Goal: Contribute content: Contribute content

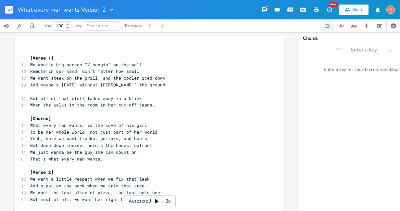
scroll to position [169, 0]
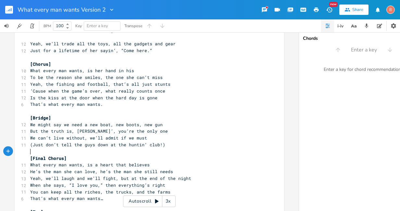
click at [182, 150] on pre "​" at bounding box center [146, 152] width 234 height 7
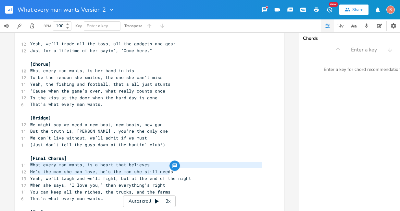
drag, startPoint x: 28, startPoint y: 166, endPoint x: 169, endPoint y: 172, distance: 141.2
click at [169, 172] on div "​ [Verse 1] 11 We want a big-screen TV hangin’ on the wall 10 Remote in our han…" at bounding box center [146, 57] width 234 height 357
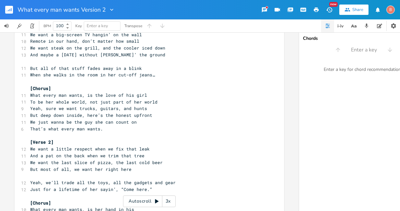
scroll to position [0, 0]
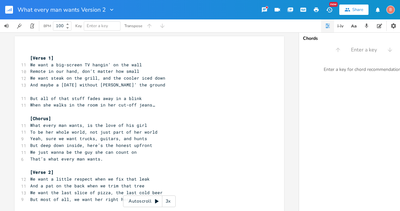
type textarea "What every man wants, is a heart that believes He’s the man she can love, he’s …"
type textarea "W"
click at [29, 64] on pre "We want a big-screen TV hangin’ on the wall" at bounding box center [146, 65] width 234 height 7
click at [31, 52] on pre "​" at bounding box center [146, 51] width 234 height 7
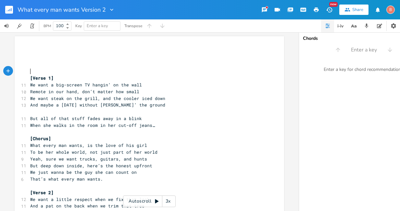
click at [32, 52] on pre "​" at bounding box center [146, 51] width 234 height 7
type textarea "Lines to use:"
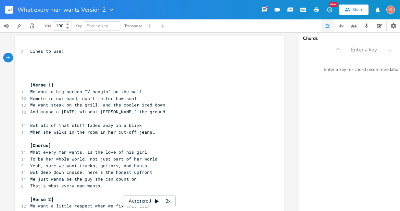
type textarea "​"
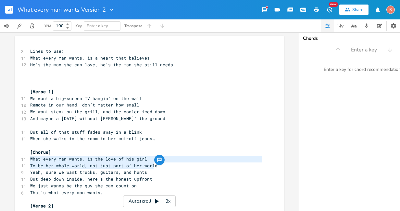
drag, startPoint x: 29, startPoint y: 160, endPoint x: 169, endPoint y: 168, distance: 141.0
type textarea "​What every man wants, is the love of his girl To be her whole world, not just …"
click at [30, 71] on pre "​" at bounding box center [146, 71] width 234 height 7
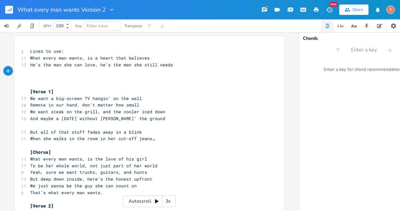
type textarea "​"
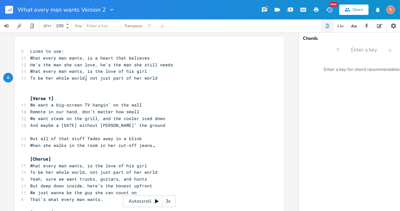
click at [84, 78] on span "To be her whole world, not just part of her world" at bounding box center [93, 78] width 127 height 6
type textarea "all she m"
type textarea "needs"
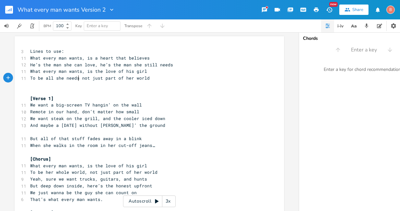
scroll to position [0, 11]
click at [122, 78] on span "To be all she needs not just part of her world" at bounding box center [89, 78] width 119 height 6
type textarea "to be her"
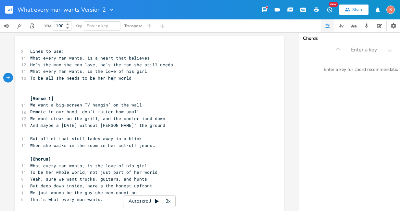
click at [113, 80] on span "To be all she needs to be her her world" at bounding box center [80, 78] width 101 height 6
click at [78, 79] on span "To be all she needs to be her world" at bounding box center [75, 78] width 91 height 6
type textarea ","
click at [122, 80] on pre "To be all she needs, to be her world" at bounding box center [146, 78] width 234 height 7
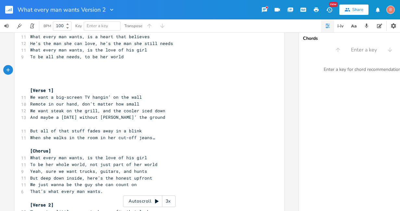
scroll to position [32, 0]
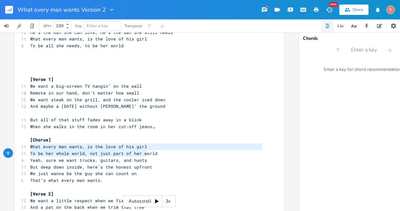
type textarea "What every man wants, is the love of his girl To be her whole world, not just p…"
drag, startPoint x: 28, startPoint y: 149, endPoint x: 154, endPoint y: 155, distance: 127.0
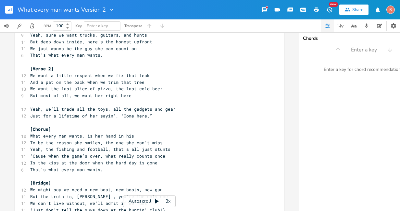
scroll to position [162, 0]
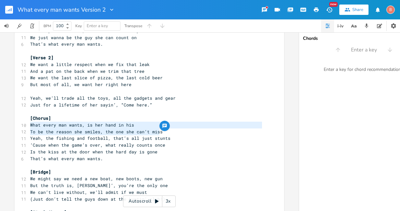
drag, startPoint x: 29, startPoint y: 126, endPoint x: 169, endPoint y: 130, distance: 139.9
click at [169, 130] on div "3 Lines to use: 11 What every man wants, is a heart that believes 12 He’s the m…" at bounding box center [146, 88] width 234 height 405
type textarea "​What every man wants, is her hand in his To be the reason she smiles, the one …"
click at [30, 49] on pre "​" at bounding box center [146, 51] width 234 height 7
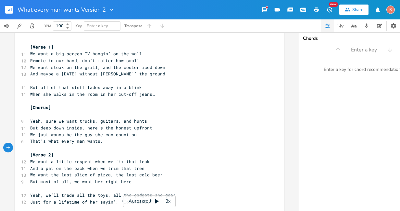
scroll to position [0, 0]
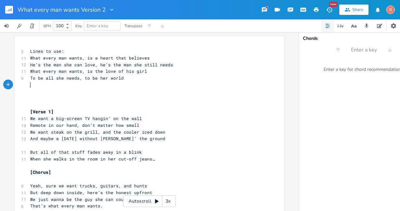
click at [30, 87] on pre "​" at bounding box center [146, 85] width 234 height 7
type textarea "​"
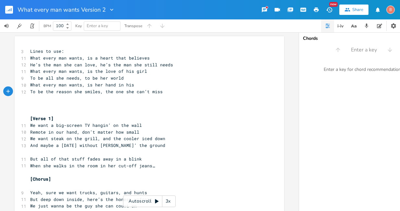
click at [63, 51] on pre "Lines to use:" at bounding box center [146, 51] width 234 height 7
click at [29, 152] on pre "​" at bounding box center [146, 152] width 234 height 7
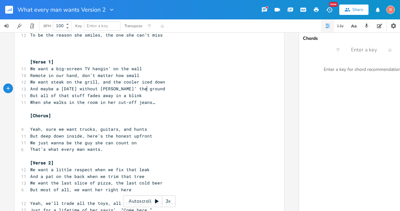
scroll to position [65, 0]
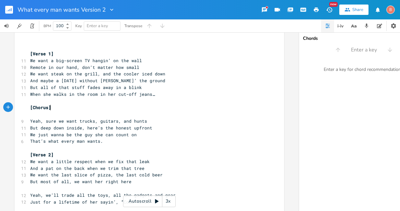
click at [53, 107] on pre "[Chorus]" at bounding box center [146, 107] width 234 height 7
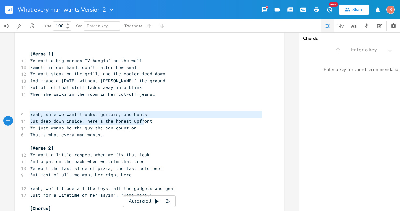
type textarea "Yeah, sure we want trucks, guitars, and hunts But deep down inside, here’s the …"
drag, startPoint x: 29, startPoint y: 116, endPoint x: 155, endPoint y: 121, distance: 126.3
click at [155, 121] on div "3 Lines to use: 11 What every man wants, is a heart that believes 12 He’s the m…" at bounding box center [146, 182] width 234 height 398
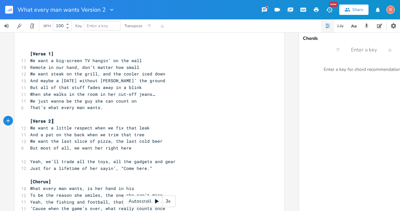
click at [53, 122] on pre "[Verse 2]" at bounding box center [146, 121] width 234 height 7
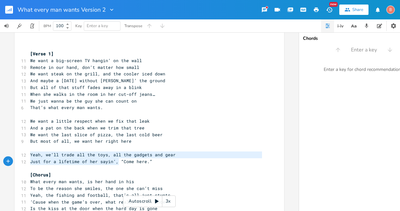
type textarea "Yeah, we’ll trade all the toys, all the gadgets and gear Just for a lifetime of…"
drag, startPoint x: 29, startPoint y: 157, endPoint x: 158, endPoint y: 163, distance: 129.9
click at [158, 163] on div "3 Lines to use: 11 What every man wants, is a heart that believes 12 He’s the m…" at bounding box center [146, 165] width 234 height 364
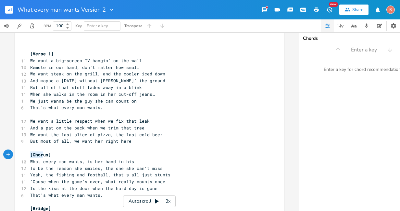
type textarea "[Chorus]"
drag, startPoint x: 28, startPoint y: 156, endPoint x: 54, endPoint y: 157, distance: 26.0
click at [52, 157] on pre "[Chorus]" at bounding box center [146, 155] width 234 height 7
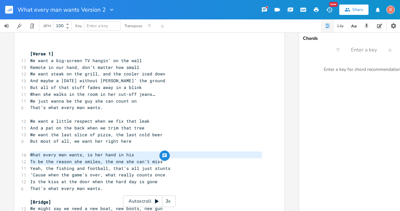
drag, startPoint x: 29, startPoint y: 155, endPoint x: 168, endPoint y: 163, distance: 139.4
click at [168, 163] on div "3 Lines to use: 11 What every man wants, is a heart that believes 12 He’s the m…" at bounding box center [146, 151] width 234 height 337
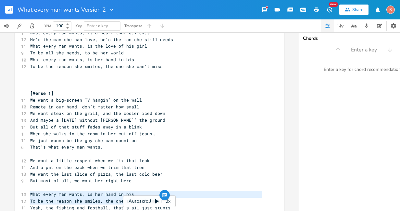
scroll to position [0, 0]
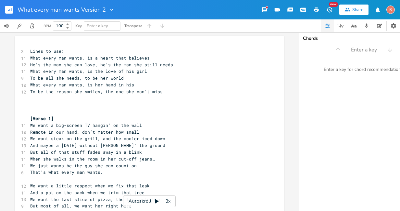
type textarea "What every man wants, is her hand in his To be the reason she smiles, the one s…"
click at [29, 98] on pre "​" at bounding box center [146, 98] width 234 height 7
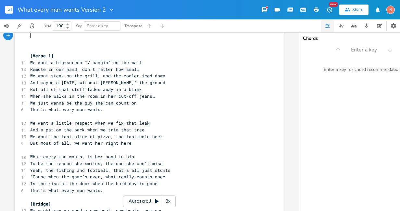
scroll to position [65, 0]
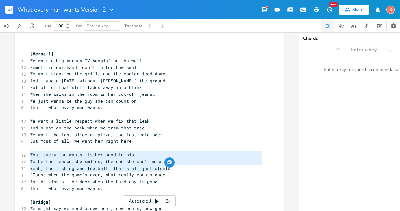
type textarea "What every man wants, is her hand in his To be the reason she smiles, the one s…"
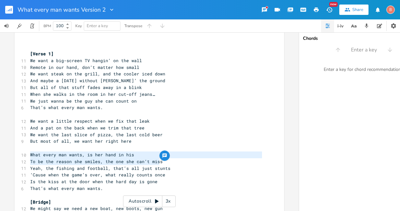
drag, startPoint x: 28, startPoint y: 158, endPoint x: 161, endPoint y: 161, distance: 133.3
click at [161, 161] on div "What every man wants, is her hand in his To be the reason she smiles, the one s…" at bounding box center [149, 150] width 269 height 358
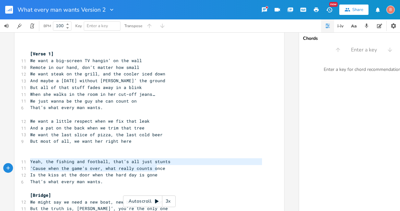
type textarea "Yeah, the fishing and football, that’s all just stunts ‘Cause when the game’s o…"
drag, startPoint x: 28, startPoint y: 163, endPoint x: 167, endPoint y: 169, distance: 138.6
click at [167, 169] on div "3 Lines to use: 11 What every man wants, is a heart that believes 12 He’s the m…" at bounding box center [146, 148] width 234 height 330
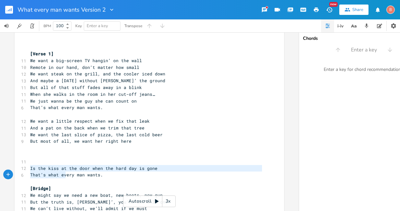
type textarea "Is the kiss at the door when the hard day is gone That’s what every man wants."
drag, startPoint x: 27, startPoint y: 170, endPoint x: 111, endPoint y: 178, distance: 84.1
click at [111, 178] on div "3 Lines to use: 11 What every man wants, is a heart that believes 12 He’s the m…" at bounding box center [146, 145] width 234 height 324
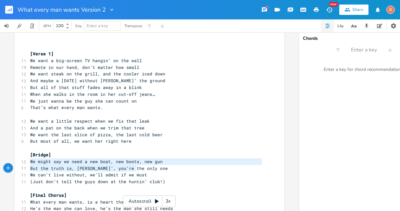
type textarea "We might say we need a new boat, new boots, new gun But the truth is, darlin’, …"
drag, startPoint x: 28, startPoint y: 162, endPoint x: 146, endPoint y: 165, distance: 118.1
click at [146, 165] on div "We might say we need a new boat, new boots, new gun But the truth is, darlin’, …" at bounding box center [149, 126] width 269 height 311
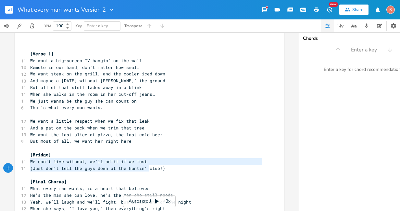
type textarea "We can’t live without, we’ll admit if we must (Just don’t tell the guys down at…"
drag, startPoint x: 28, startPoint y: 162, endPoint x: 158, endPoint y: 171, distance: 130.6
click at [158, 171] on div "3 Lines to use: 11 What every man wants, is a heart that believes 12 He’s the m…" at bounding box center [146, 121] width 234 height 277
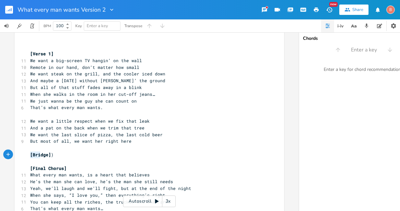
type textarea "[Bridge])"
drag, startPoint x: 28, startPoint y: 154, endPoint x: 77, endPoint y: 157, distance: 49.4
click at [77, 157] on pre "[Bridge] )" at bounding box center [146, 155] width 234 height 7
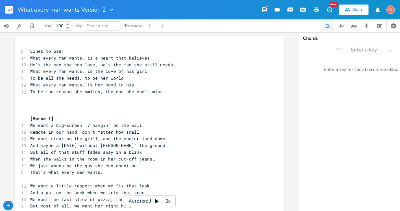
scroll to position [0, 0]
click at [169, 66] on pre "He’s the man she can love, he’s the man she still needs" at bounding box center [146, 65] width 234 height 7
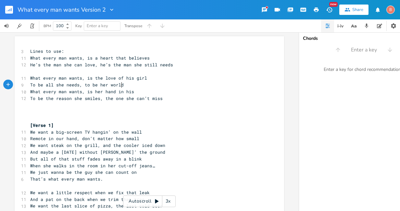
click at [120, 86] on pre "To be all she needs, to be her world" at bounding box center [146, 85] width 234 height 7
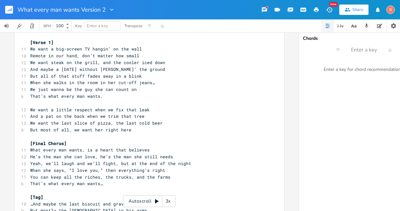
scroll to position [97, 0]
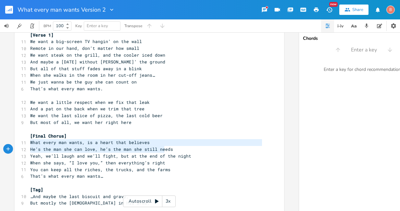
type textarea "What every man wants, is a heart that believes He’s the man she can love, he’s …"
drag, startPoint x: 28, startPoint y: 143, endPoint x: 176, endPoint y: 153, distance: 148.9
click at [176, 153] on div "3 Lines to use: 11 What every man wants, is a heart that believes 12 He’s the m…" at bounding box center [146, 82] width 234 height 263
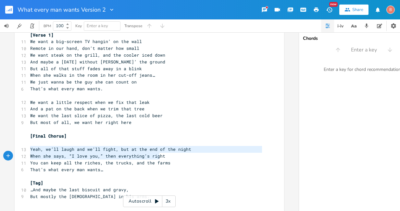
type textarea "Yeah, we’ll laugh and we’ll fight, but at the end of the night When she says, “…"
drag, startPoint x: 28, startPoint y: 150, endPoint x: 162, endPoint y: 156, distance: 135.0
click at [162, 156] on div "3 Lines to use: 11 What every man wants, is a heart that believes 12 He’s the m…" at bounding box center [146, 79] width 234 height 256
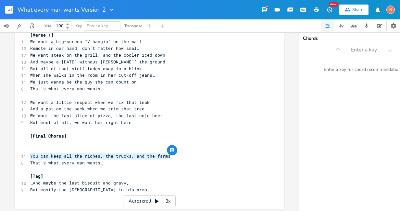
type textarea "You can keep all the riches, the trucks, and the farms That’s what every man wa…"
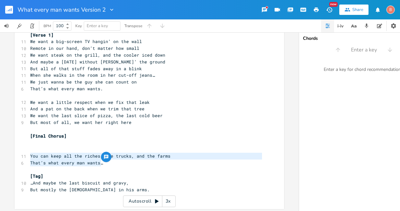
drag, startPoint x: 28, startPoint y: 158, endPoint x: 168, endPoint y: 164, distance: 139.6
click at [168, 164] on div "3 Lines to use: 11 What every man wants, is a heart that believes 12 He’s the m…" at bounding box center [146, 75] width 234 height 249
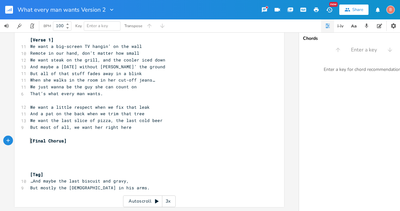
type textarea "[Final Chorus]"
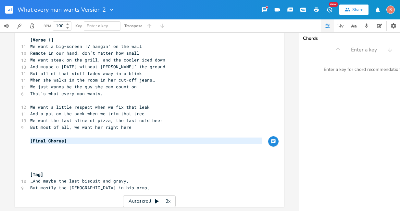
drag, startPoint x: 27, startPoint y: 140, endPoint x: 96, endPoint y: 149, distance: 70.0
click at [94, 147] on div "3 Lines to use: 11 What every man wants, is a heart that believes 12 He’s the m…" at bounding box center [146, 77] width 234 height 243
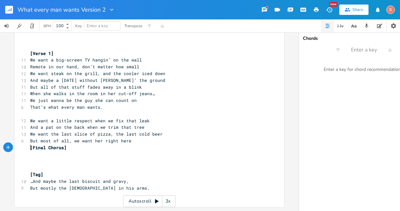
scroll to position [76, 0]
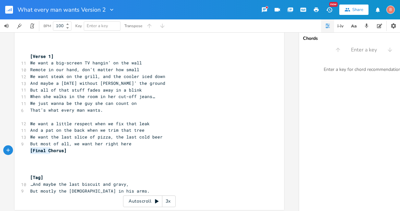
type textarea "[Final Chorus]"
drag, startPoint x: 28, startPoint y: 150, endPoint x: 63, endPoint y: 153, distance: 35.4
click at [63, 153] on pre "[Final Chorus]" at bounding box center [146, 151] width 234 height 7
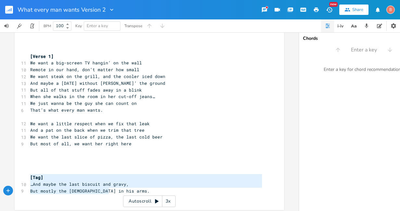
type textarea "[Tag] …And maybe the last biscuit and gravy, But mostly the [DEMOGRAPHIC_DATA] …"
drag, startPoint x: 29, startPoint y: 177, endPoint x: 111, endPoint y: 194, distance: 83.5
click at [111, 194] on div "3 Lines to use: 11 What every man wants, is a heart that believes 12 He’s the m…" at bounding box center [146, 86] width 234 height 229
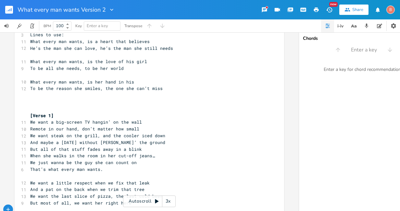
scroll to position [0, 0]
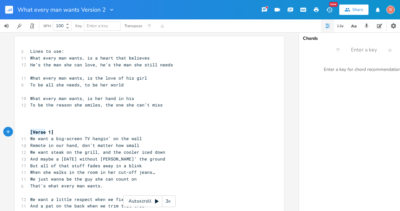
type textarea "[Verse 1]"
drag, startPoint x: 28, startPoint y: 132, endPoint x: 60, endPoint y: 134, distance: 32.5
click at [60, 134] on pre "[Verse 1]" at bounding box center [146, 132] width 234 height 7
click at [26, 114] on div "x 3 Lines to use: 11 What every man wants, is a heart that believes 12 He’s the…" at bounding box center [149, 141] width 269 height 210
click at [30, 114] on pre "​" at bounding box center [146, 112] width 234 height 7
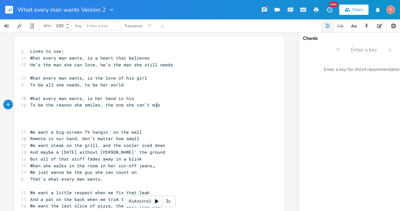
type textarea "s"
click at [30, 119] on pre "​" at bounding box center [146, 118] width 234 height 7
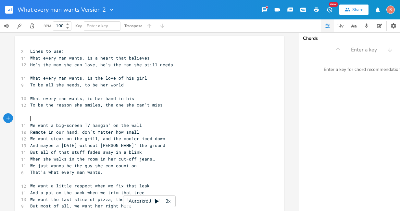
click at [29, 117] on pre "​" at bounding box center [146, 118] width 234 height 7
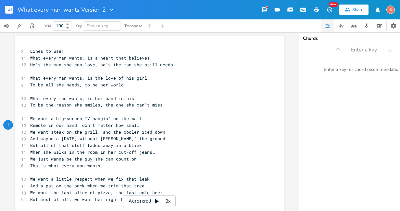
click at [136, 127] on pre "Remote in our hand, don’t matter how small" at bounding box center [146, 125] width 234 height 7
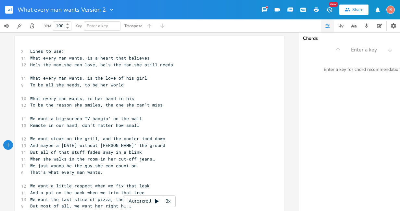
click at [144, 147] on span "And maybe a [DATE] without [PERSON_NAME]’ the ground" at bounding box center [97, 146] width 135 height 6
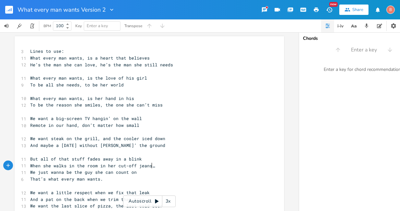
click at [150, 166] on pre "When she walks in the room in her cut-off jeans…" at bounding box center [146, 166] width 234 height 7
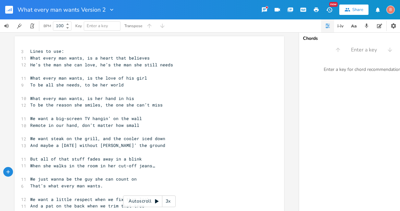
scroll to position [42, 0]
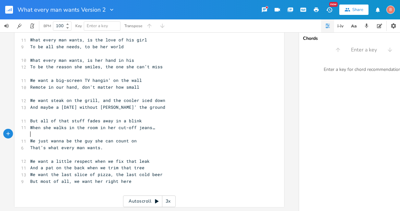
click at [139, 165] on span "And a pat on the back when we trim that tree" at bounding box center [87, 168] width 114 height 6
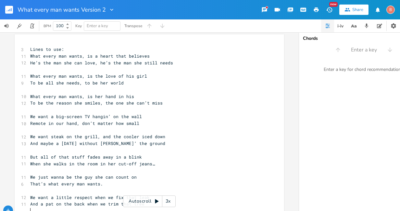
scroll to position [0, 0]
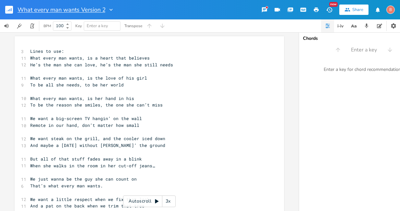
drag, startPoint x: 94, startPoint y: 8, endPoint x: 50, endPoint y: 9, distance: 44.4
click at [50, 9] on input "What every man wants Version 2" at bounding box center [62, 10] width 88 height 6
type input "What every man wants LINES TO USE"
click at [9, 9] on rect "button" at bounding box center [9, 10] width 8 height 8
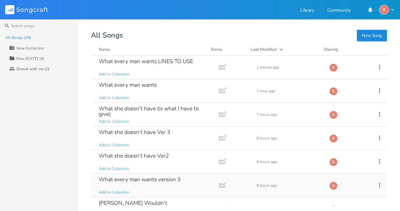
click at [143, 179] on div "What every man wants version 3" at bounding box center [140, 180] width 82 height 6
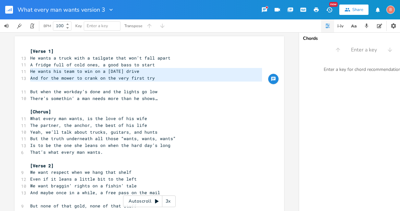
drag, startPoint x: 28, startPoint y: 72, endPoint x: 142, endPoint y: 84, distance: 114.8
type textarea "He wants his team to win on a [DATE] drive And for the mower to crank on the ve…"
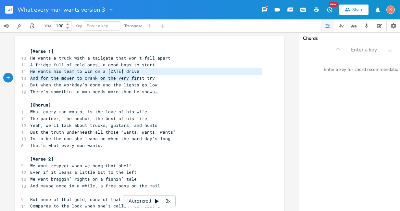
type textarea "He wants his team to win on a [DATE] drive And for the mower to crank on the ve…"
drag, startPoint x: 28, startPoint y: 72, endPoint x: 151, endPoint y: 81, distance: 122.9
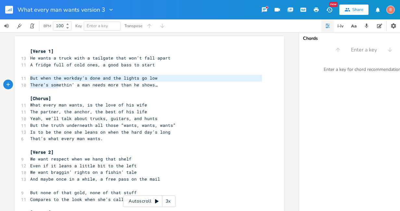
type textarea "But when the workday’s done and the lights go low There’s somethin’ a man needs…"
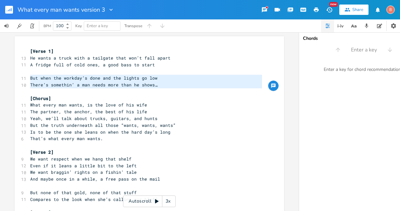
drag, startPoint x: 28, startPoint y: 79, endPoint x: 133, endPoint y: 92, distance: 105.6
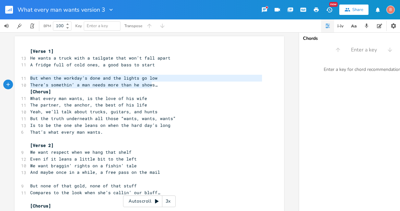
type textarea "But when the workday’s done and the lights go low There’s somethin’ a man needs…"
drag, startPoint x: 28, startPoint y: 78, endPoint x: 158, endPoint y: 86, distance: 129.6
click at [158, 86] on div "[Verse 1] 13 He wants a truck with a tailgate that won’t fall apart 11 A fridge…" at bounding box center [146, 213] width 234 height 330
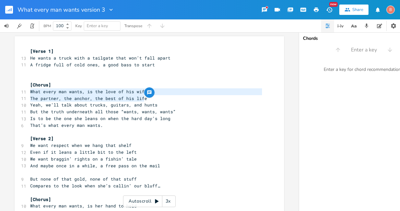
drag, startPoint x: 28, startPoint y: 92, endPoint x: 145, endPoint y: 100, distance: 117.3
click at [145, 100] on div "[Verse 1] 13 He wants a truck with a tailgate that won’t fall apart 11 A fridge…" at bounding box center [146, 210] width 234 height 324
type textarea "What every man wants, is the love of his wife The partner, the anchor, the best…"
click at [31, 95] on pre "What every man wants, is the love of his wife" at bounding box center [146, 92] width 234 height 7
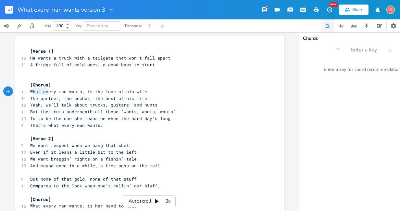
type textarea "hat every man wants, is the love of his wife The partne"
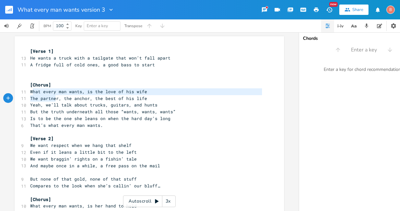
click at [54, 96] on div "hat every man wants, is the love of his wife The partne x [Verse 1] 13 He wants…" at bounding box center [149, 208] width 269 height 344
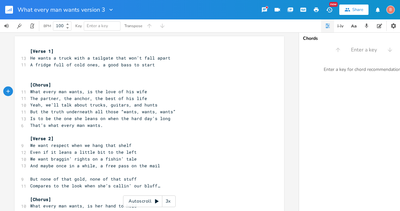
click at [30, 93] on span "What every man wants, is the love of his wife" at bounding box center [88, 92] width 117 height 6
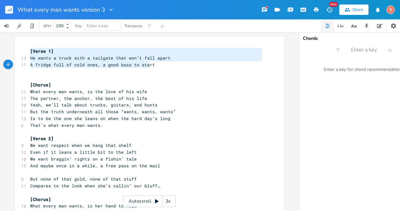
type textarea "[Verse 1] He wants a truck with a tailgate that won’t fall apart A fridge full …"
drag, startPoint x: 29, startPoint y: 51, endPoint x: 154, endPoint y: 66, distance: 126.1
click at [154, 66] on div "[Verse 1] 13 He wants a truck with a tailgate that won’t fall apart 11 A fridge…" at bounding box center [146, 210] width 234 height 324
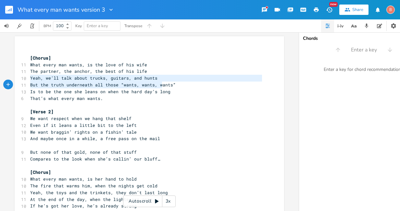
type textarea "Yeah, we’ll talk about trucks, guitars, and hunts But the truth underneath all …"
drag, startPoint x: 27, startPoint y: 79, endPoint x: 179, endPoint y: 88, distance: 151.7
click at [179, 88] on div "​ [Chorus] 11 What every man wants, is the love of his wife [DEMOGRAPHIC_DATA] …" at bounding box center [146, 196] width 234 height 297
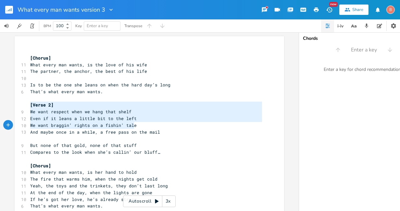
type textarea "[Verse 2] We want respect when we hang that shelf Even if it leans a little bit…"
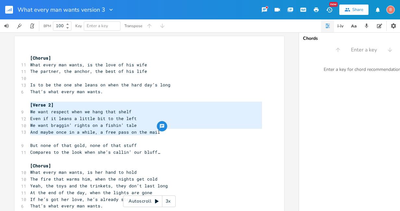
drag, startPoint x: 28, startPoint y: 107, endPoint x: 170, endPoint y: 134, distance: 144.7
click at [170, 134] on div "​ [Chorus] 11 What every man wants, is the love of his wife [DEMOGRAPHIC_DATA] …" at bounding box center [146, 193] width 234 height 290
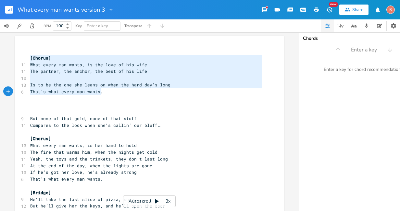
type textarea "[Chorus] What every man wants, is the love of his wife The partner, the anchor,…"
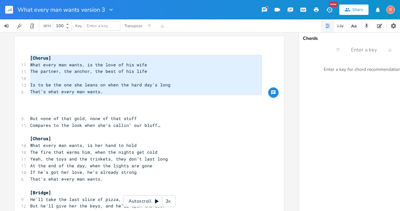
drag, startPoint x: 28, startPoint y: 58, endPoint x: 147, endPoint y: 99, distance: 126.2
click at [147, 99] on div "​ [Chorus] 11 What every man wants, is the love of his wife [DEMOGRAPHIC_DATA] …" at bounding box center [146, 179] width 234 height 263
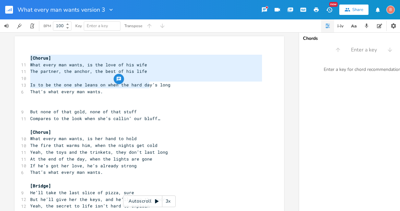
type textarea "[Chorus] What every man wants, is the love of his wife The partner, the anchor,…"
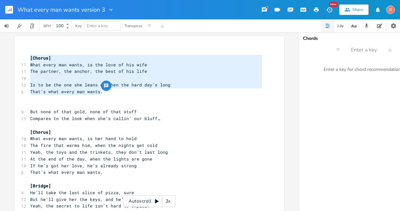
drag, startPoint x: 28, startPoint y: 58, endPoint x: 167, endPoint y: 92, distance: 142.9
click at [167, 92] on div "​ [Chorus] 11 What every man wants, is the love of his wife [DEMOGRAPHIC_DATA] …" at bounding box center [146, 176] width 234 height 256
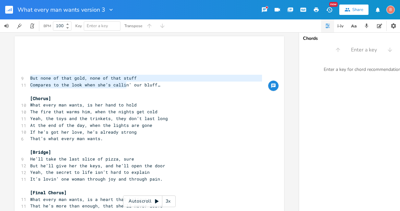
type textarea "But none of that gold, none of that stuff Compares to the look when she’s calli…"
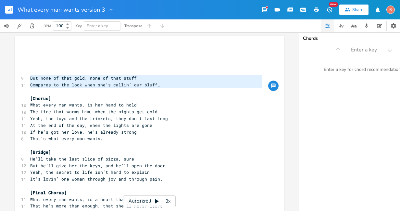
drag, startPoint x: 29, startPoint y: 79, endPoint x: 146, endPoint y: 90, distance: 117.9
click at [146, 90] on div "​ ​ ​ ​ 9 But none of that gold, none of that stuff 11 Compares to the look whe…" at bounding box center [146, 159] width 234 height 222
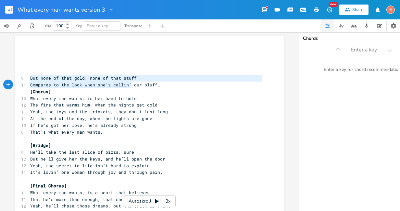
type textarea "But none of that gold, none of that stuff Compares to the look when she’s calli…"
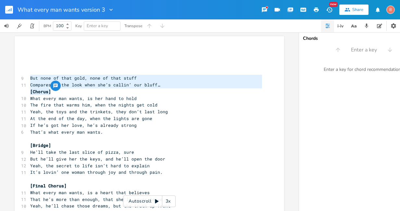
drag, startPoint x: 28, startPoint y: 78, endPoint x: 159, endPoint y: 90, distance: 132.3
click at [159, 90] on div "​ ​ ​ ​ 9 But none of that gold, none of that stuff 11 Compares to the look whe…" at bounding box center [146, 156] width 234 height 216
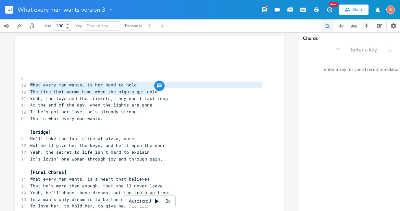
drag, startPoint x: 29, startPoint y: 85, endPoint x: 158, endPoint y: 94, distance: 129.8
click at [158, 94] on div "​ ​ ​ ​ 9 ​ 10 What every man wants, is her hand to hold 10 The fire that warms…" at bounding box center [146, 149] width 234 height 202
type textarea "What every man wants, is her hand to hold The fire that warms him, when the nig…"
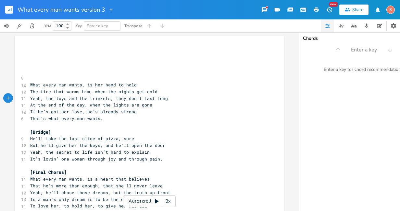
click at [30, 100] on span "Yeah, the toys and the trinkets, they don’t last long" at bounding box center [99, 99] width 138 height 6
click at [29, 115] on pre "If he’s got her love, he’s already strong" at bounding box center [146, 112] width 234 height 7
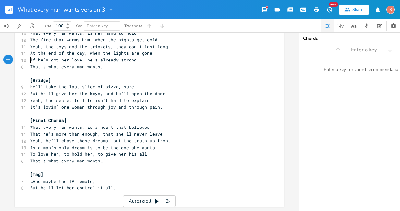
scroll to position [56, 0]
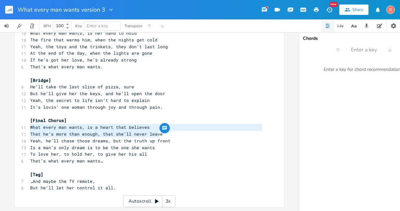
drag, startPoint x: 28, startPoint y: 125, endPoint x: 167, endPoint y: 129, distance: 139.2
click at [167, 129] on div "What every man wants, is a heart that believes That he’s more than enough, that…" at bounding box center [149, 95] width 269 height 223
type textarea "What every man wants, is a heart that believes That he’s more than enough, that…"
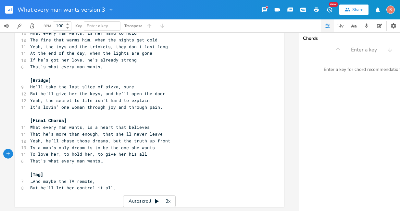
click at [31, 152] on span "To love her, to hold her, to give her his all" at bounding box center [88, 154] width 117 height 6
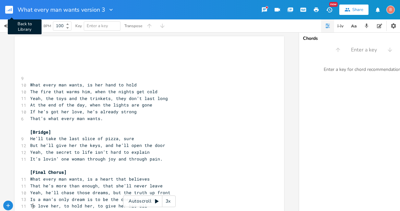
click at [10, 10] on icon "button" at bounding box center [9, 10] width 1 height 2
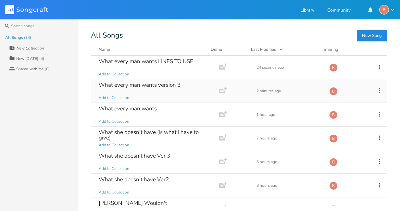
click at [376, 91] on icon at bounding box center [379, 90] width 7 height 7
drag, startPoint x: 343, startPoint y: 157, endPoint x: 230, endPoint y: 25, distance: 173.6
click at [343, 157] on li "[PERSON_NAME]" at bounding box center [349, 155] width 52 height 11
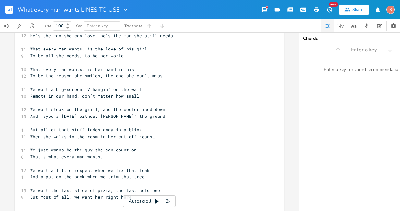
scroll to position [49, 0]
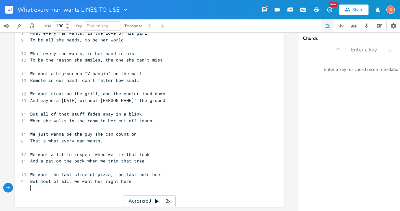
click at [29, 186] on pre "​" at bounding box center [146, 188] width 234 height 7
type textarea "​"
paste textarea
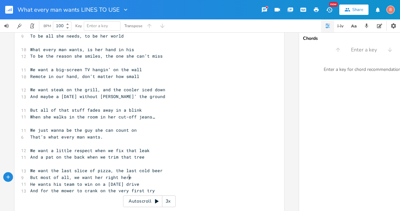
click at [127, 177] on pre "But most of all, we want her right here" at bounding box center [146, 177] width 234 height 7
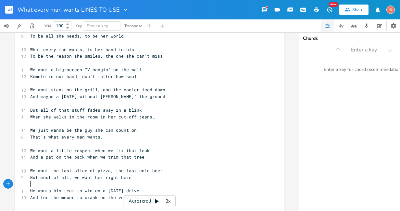
scroll to position [69, 0]
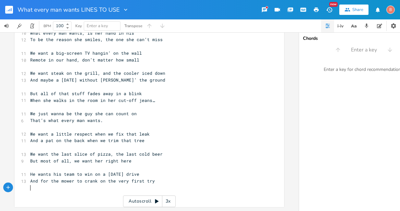
click at [152, 185] on pre "​" at bounding box center [146, 188] width 234 height 7
click at [150, 178] on pre "And for the mower to crank on the very first try" at bounding box center [146, 181] width 234 height 7
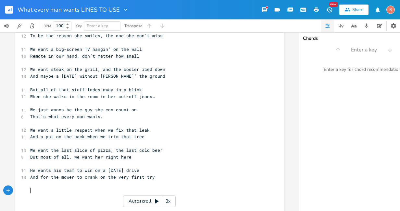
click at [30, 191] on pre "​" at bounding box center [146, 191] width 234 height 7
type textarea "​"
paste textarea
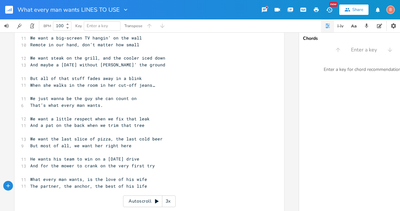
scroll to position [90, 0]
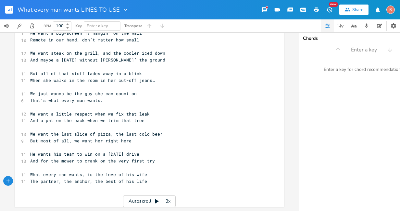
click at [114, 179] on span "The partner, the anchor, the best of his life" at bounding box center [88, 182] width 117 height 6
type textarea "part"
click at [36, 179] on span "The partner, the anchor, the best part of his life" at bounding box center [95, 182] width 130 height 6
type textarea "His"
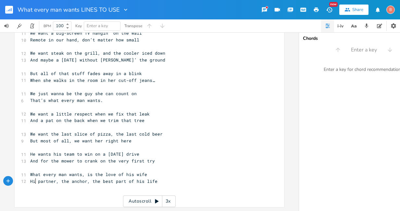
scroll to position [0, 6]
click at [69, 179] on span "His partner, the anchor, the best part of his life" at bounding box center [95, 182] width 130 height 6
type textarea "His"
click at [69, 179] on span "His partner,His anchor, the best part of his life" at bounding box center [93, 182] width 127 height 6
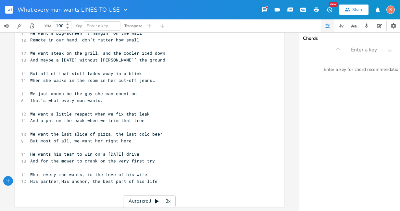
click at [153, 180] on pre "His partner,His anchor, the best part of his life" at bounding box center [146, 181] width 234 height 7
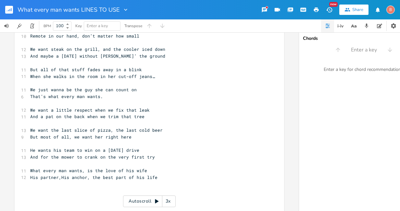
drag, startPoint x: 26, startPoint y: 189, endPoint x: 30, endPoint y: 193, distance: 5.5
type textarea "​"
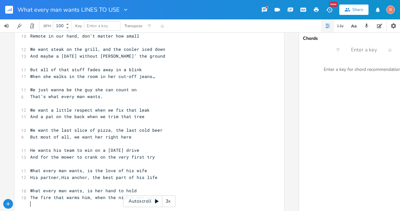
scroll to position [113, 0]
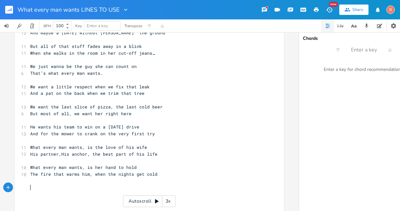
click at [29, 187] on pre "​" at bounding box center [146, 188] width 234 height 7
type textarea "​"
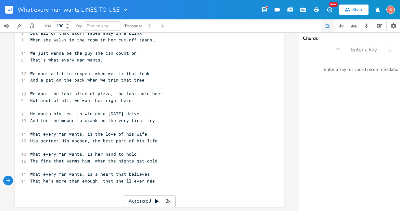
scroll to position [0, 18]
type textarea "ever need"
